Goal: Check status: Check status

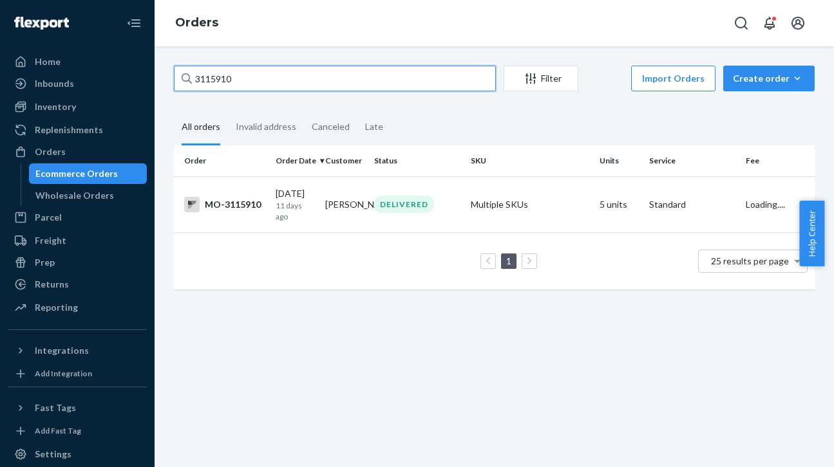
drag, startPoint x: 276, startPoint y: 84, endPoint x: 146, endPoint y: 82, distance: 130.0
click at [146, 82] on div "Home Inbounds Shipping Plans Problems Inventory Products Branded Packaging Repl…" at bounding box center [417, 233] width 834 height 467
paste input "050522"
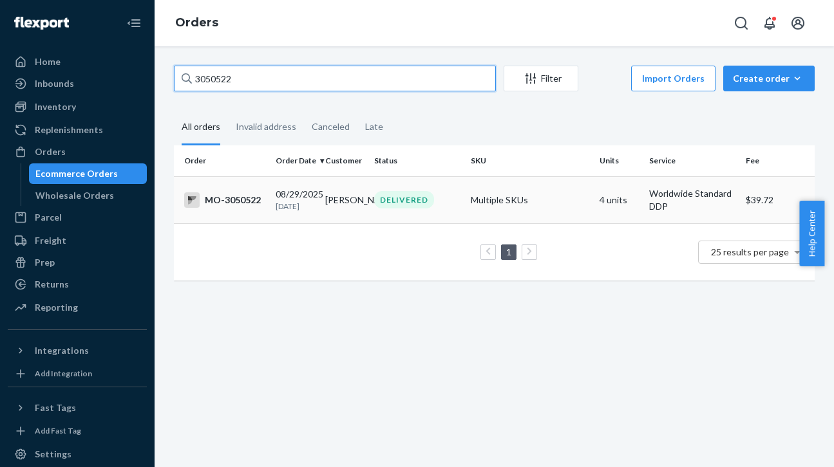
type input "3050522"
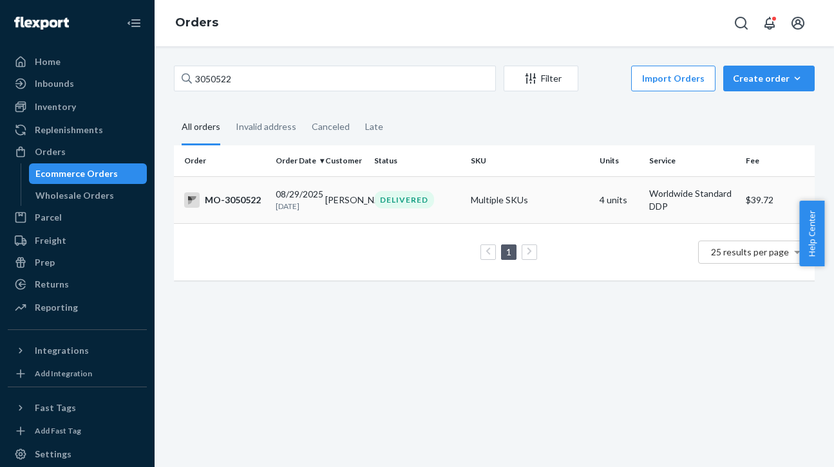
click at [391, 200] on div "DELIVERED" at bounding box center [404, 199] width 60 height 17
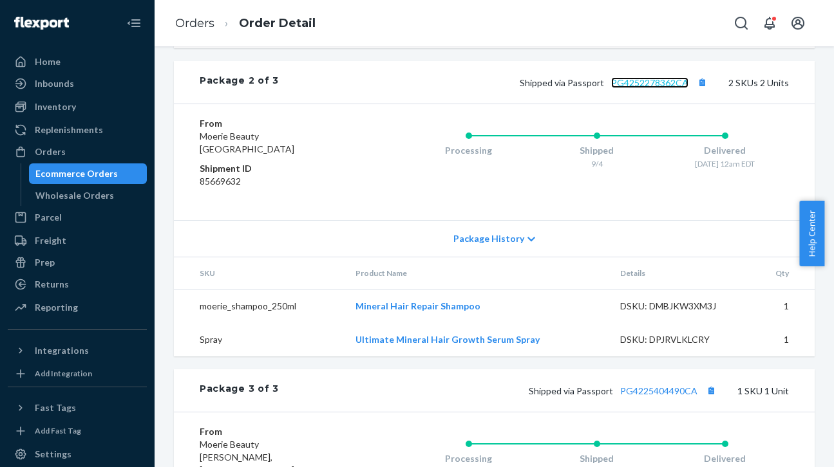
scroll to position [298, 0]
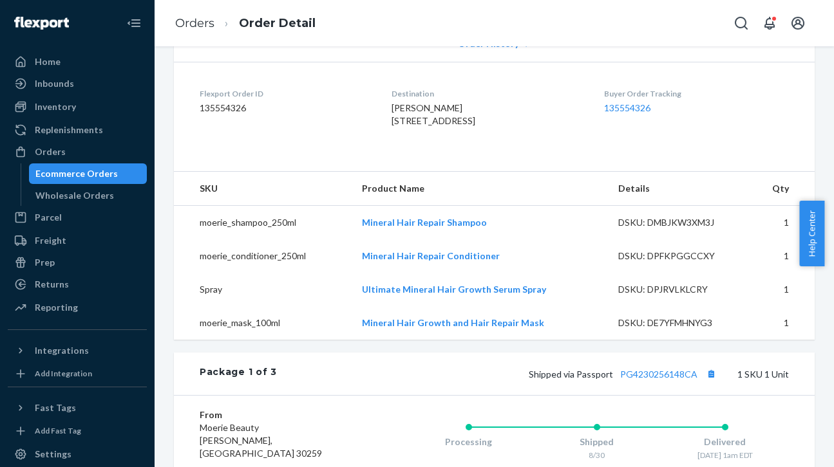
drag, startPoint x: 826, startPoint y: 205, endPoint x: 834, endPoint y: 243, distance: 38.1
click at [833, 243] on html "Home Inbounds Shipping Plans Problems Inventory Products Branded Packaging Repl…" at bounding box center [417, 233] width 834 height 467
drag, startPoint x: 828, startPoint y: 221, endPoint x: 814, endPoint y: 174, distance: 49.3
click at [833, 251] on div "Help Center" at bounding box center [816, 234] width 35 height 66
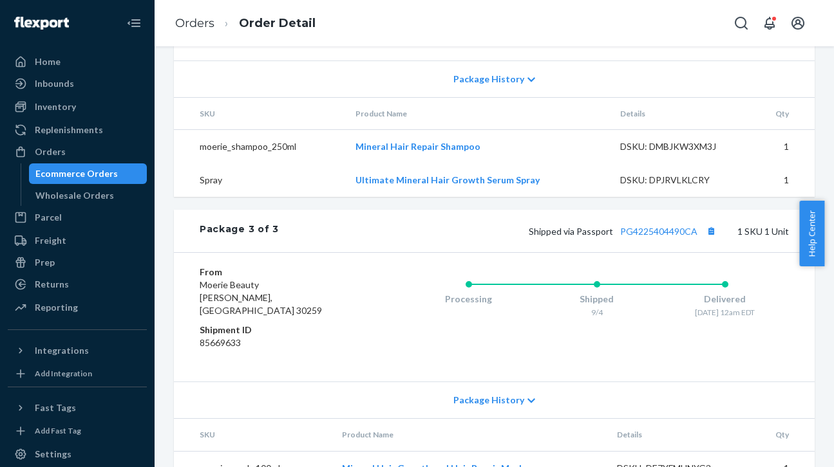
scroll to position [1070, 0]
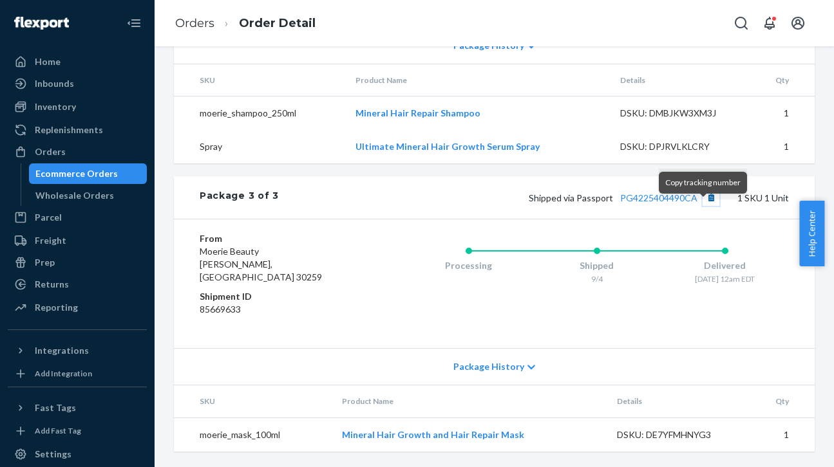
click at [702, 206] on button "Copy tracking number" at bounding box center [710, 197] width 17 height 17
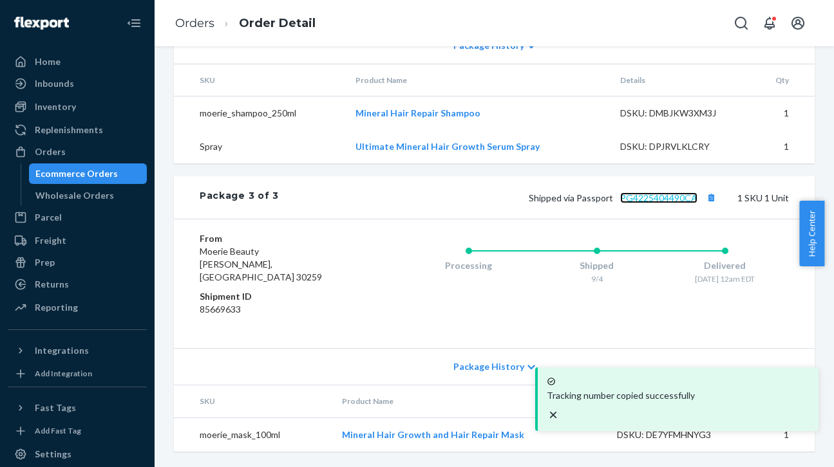
click at [647, 203] on link "PG4225404490CA" at bounding box center [658, 197] width 77 height 11
click at [384, 23] on div "Orders Order Detail" at bounding box center [493, 23] width 679 height 46
